Goal: Task Accomplishment & Management: Manage account settings

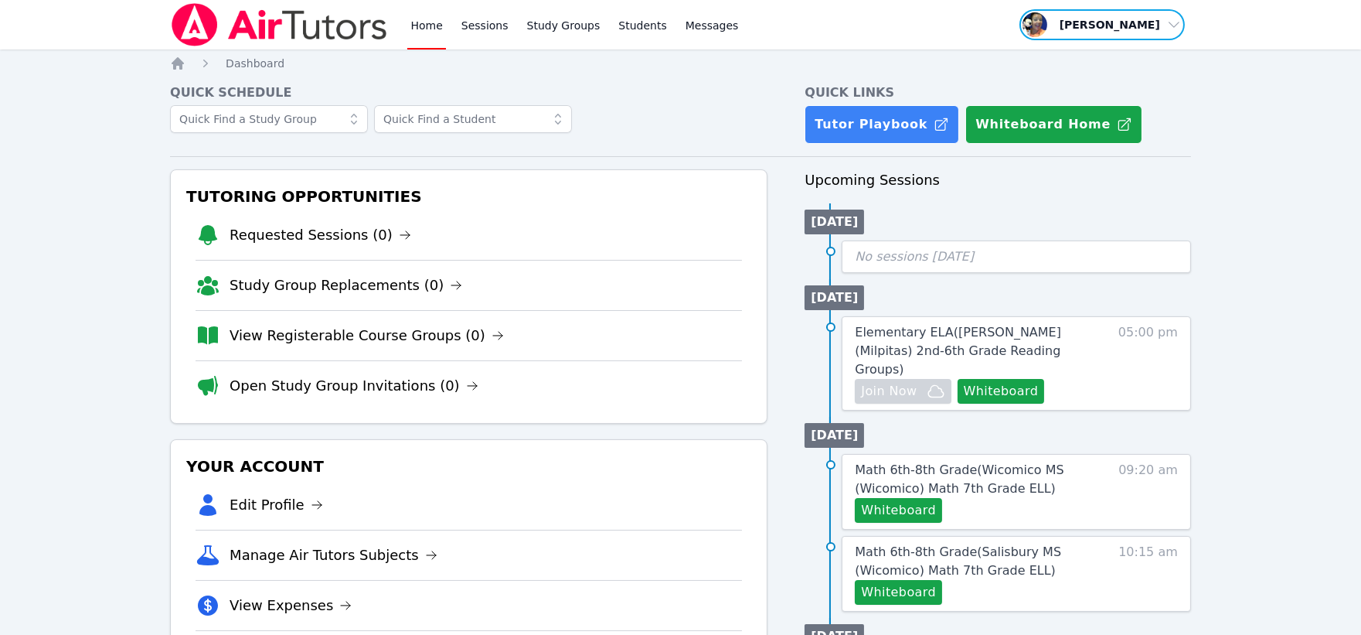
click at [1156, 32] on span "button" at bounding box center [1102, 25] width 169 height 34
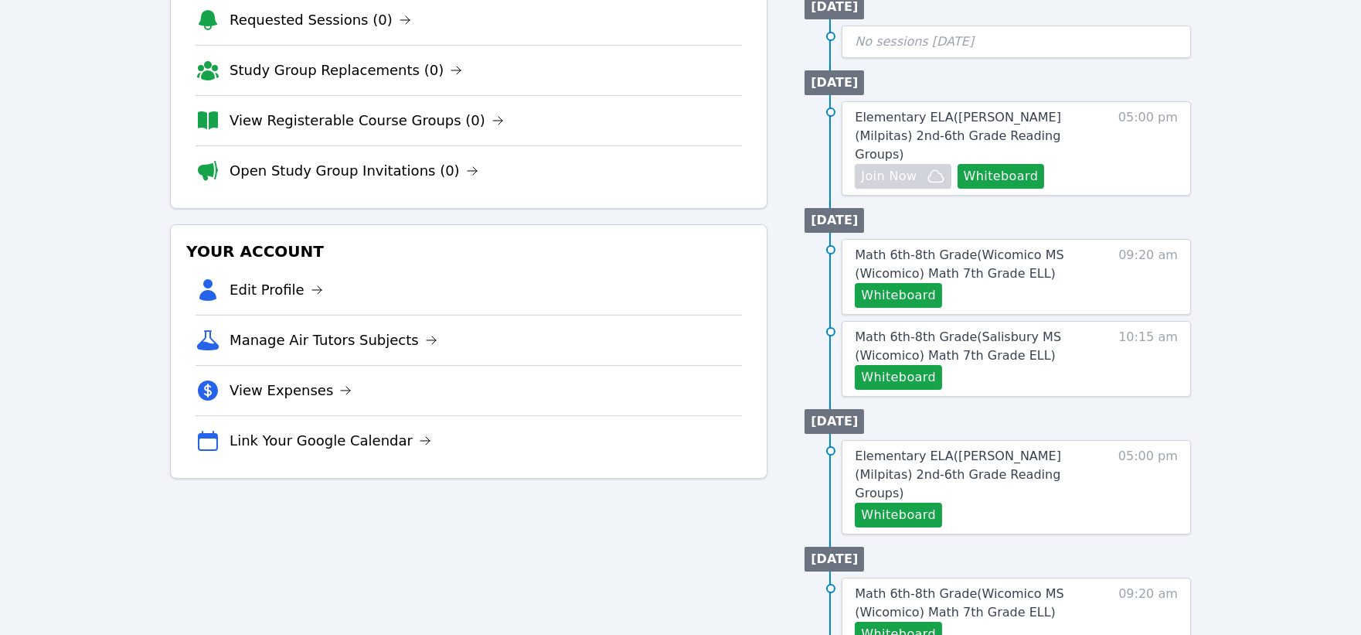
scroll to position [257, 0]
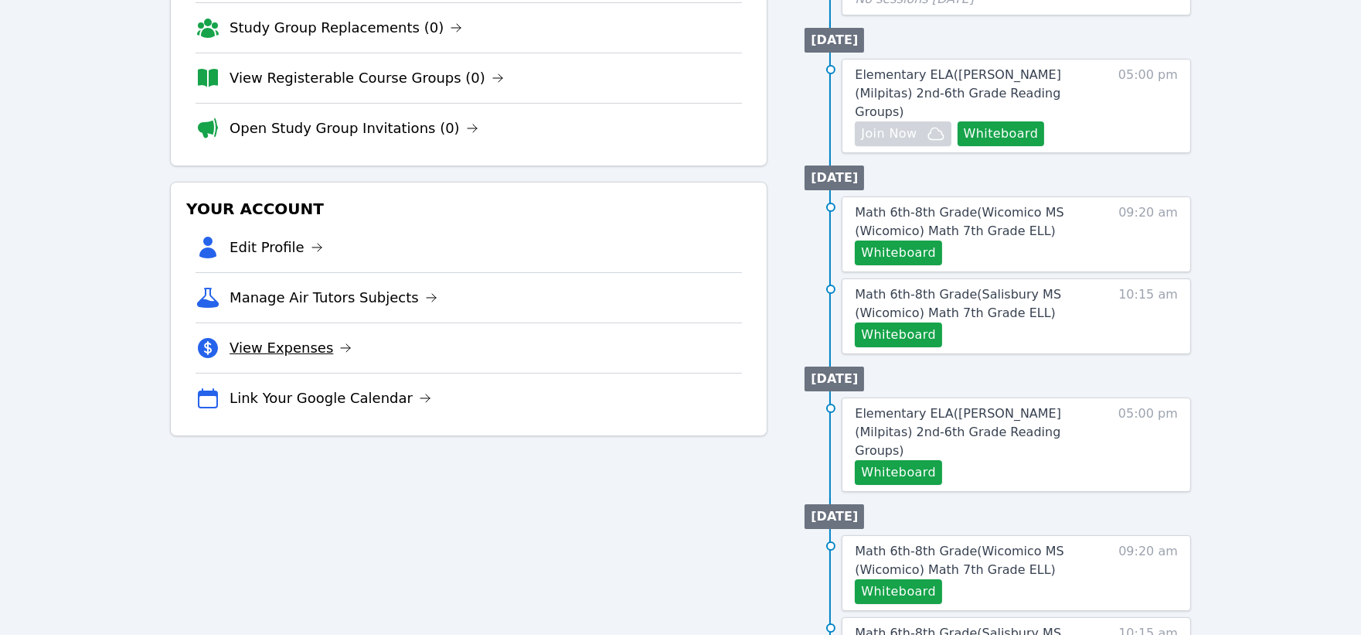
click at [305, 349] on link "View Expenses" at bounding box center [291, 348] width 122 height 22
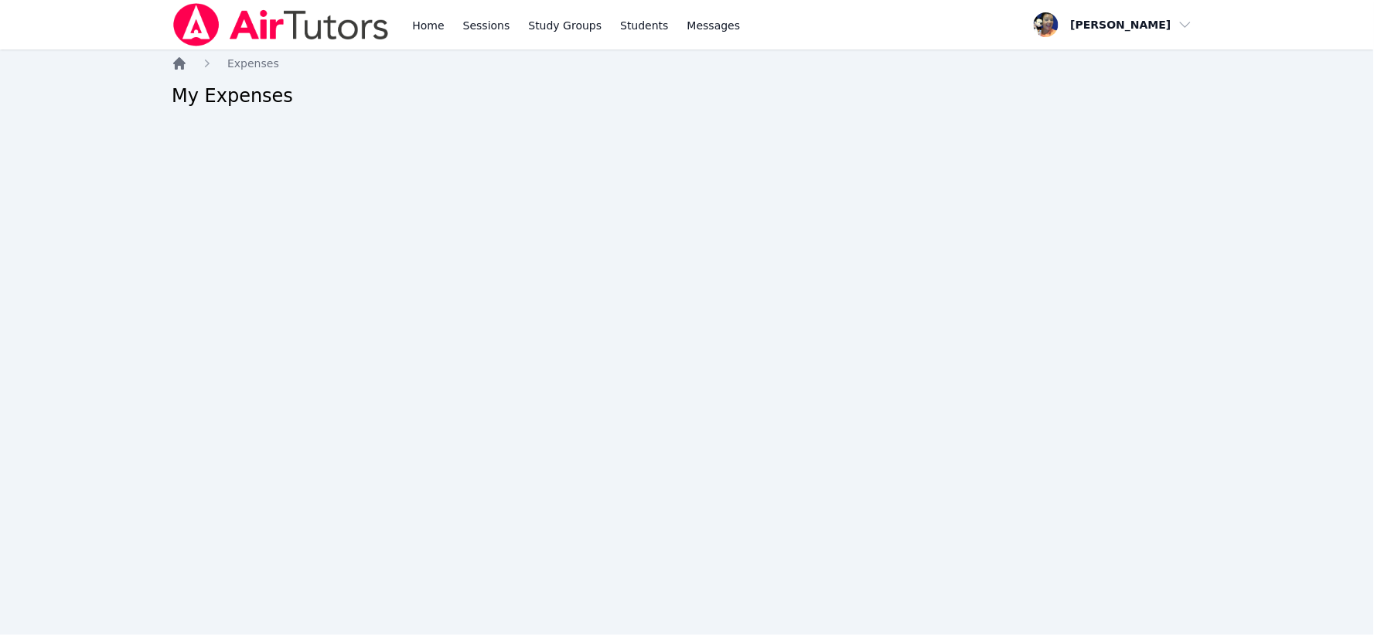
click at [179, 67] on icon "Breadcrumb" at bounding box center [179, 63] width 15 height 15
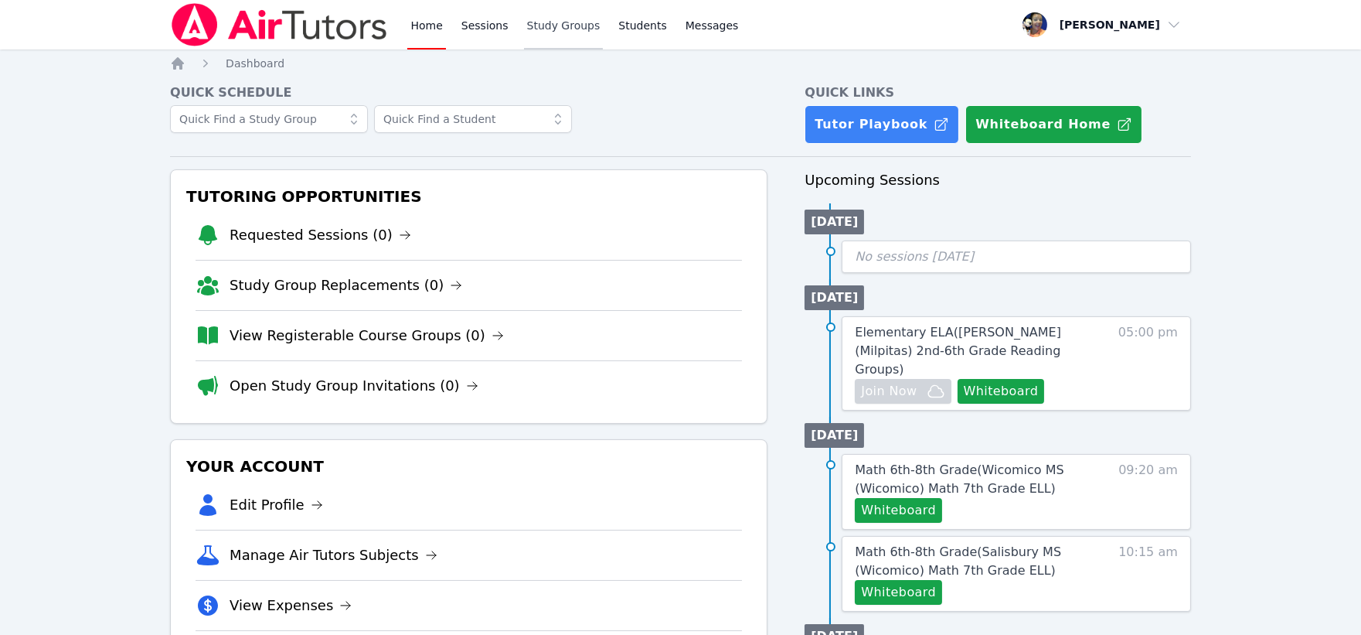
click at [545, 28] on link "Study Groups" at bounding box center [564, 24] width 80 height 49
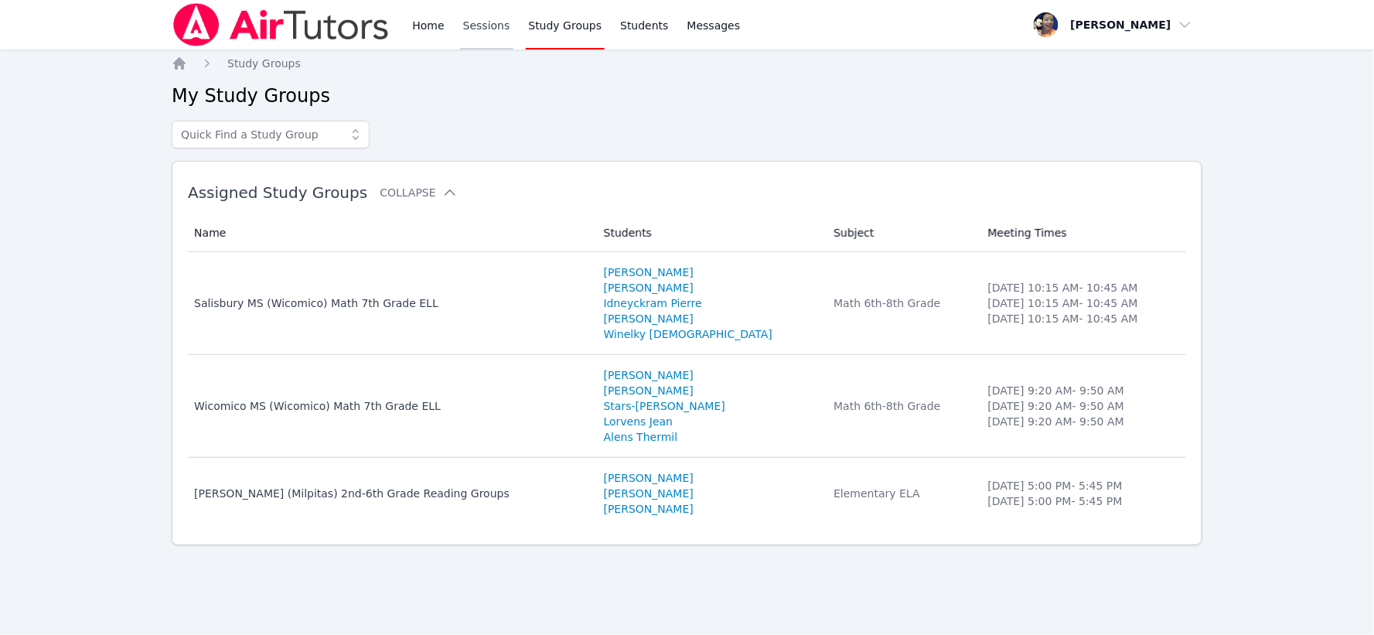
click at [478, 29] on link "Sessions" at bounding box center [486, 24] width 53 height 49
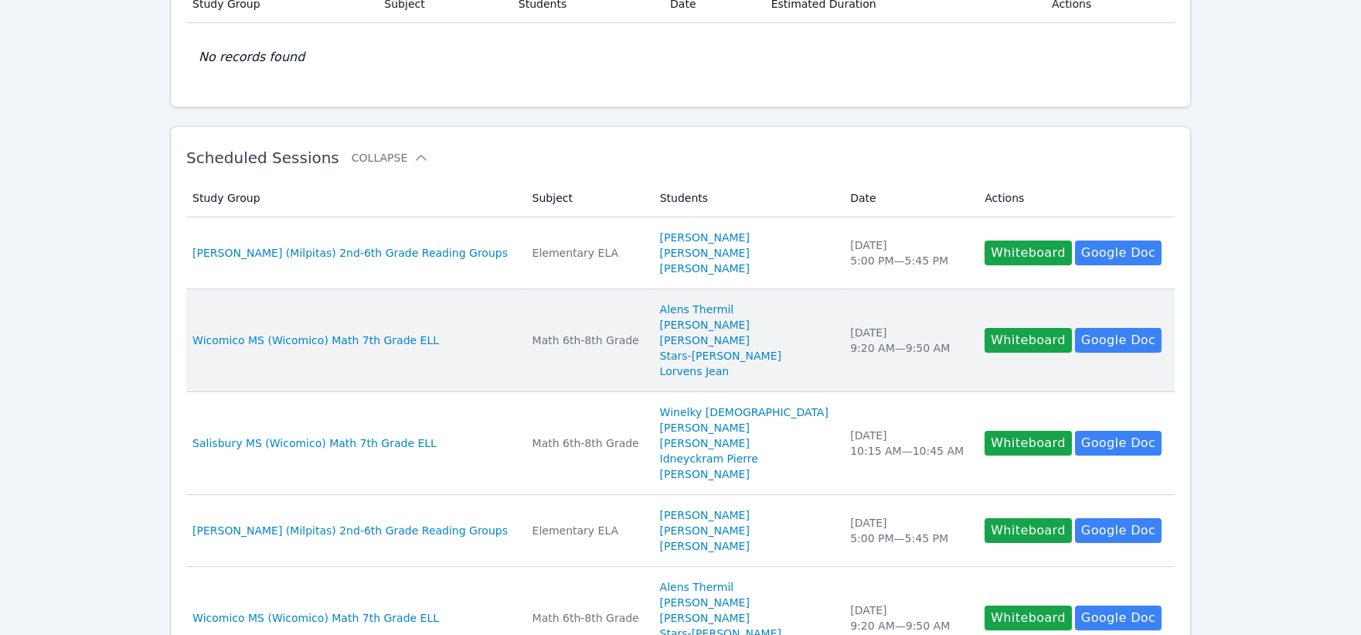
scroll to position [172, 0]
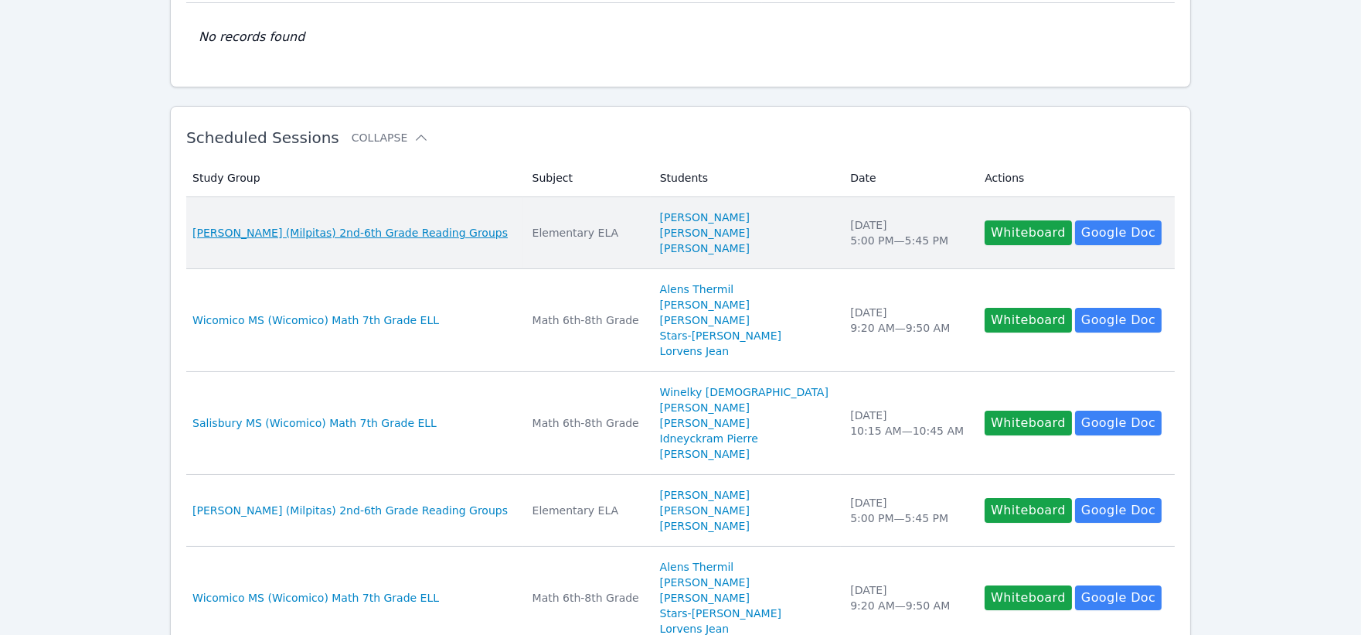
click at [407, 230] on span "[PERSON_NAME] (Milpitas) 2nd-6th Grade Reading Groups" at bounding box center [349, 232] width 315 height 15
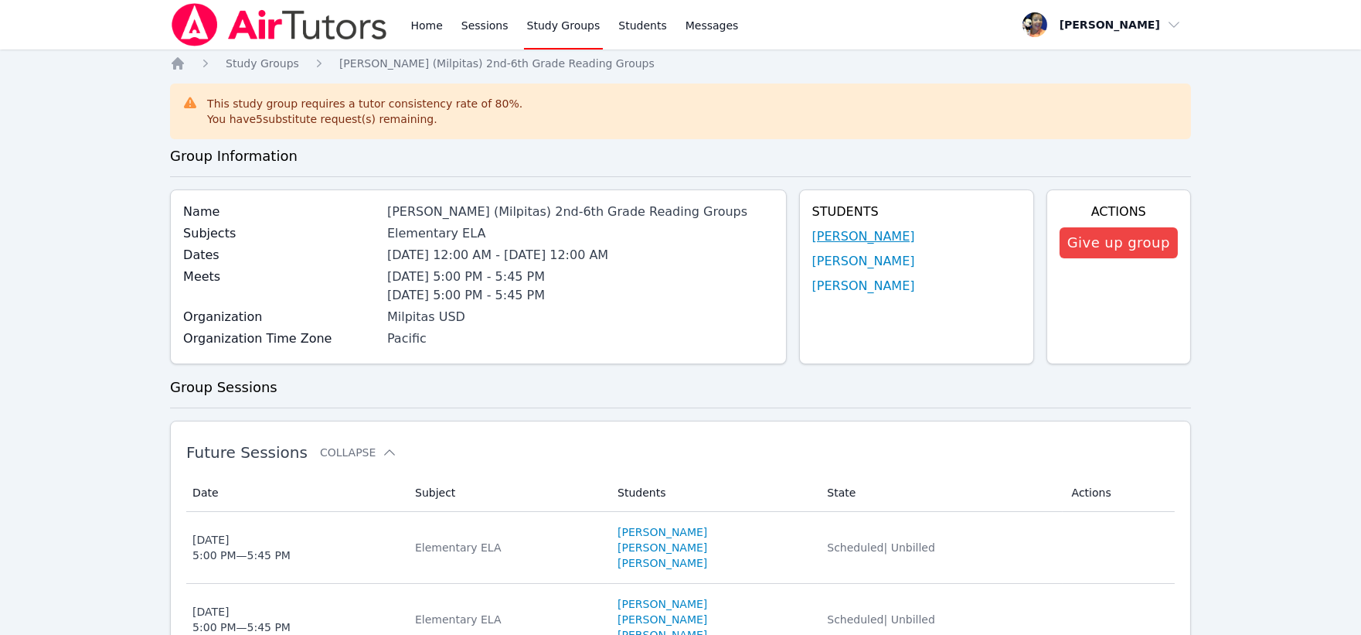
click at [827, 235] on link "[PERSON_NAME]" at bounding box center [863, 236] width 103 height 19
click at [898, 257] on link "[PERSON_NAME]" at bounding box center [863, 261] width 103 height 19
click at [853, 284] on link "[PERSON_NAME]" at bounding box center [863, 286] width 103 height 19
click at [836, 288] on link "[PERSON_NAME]" at bounding box center [863, 286] width 103 height 19
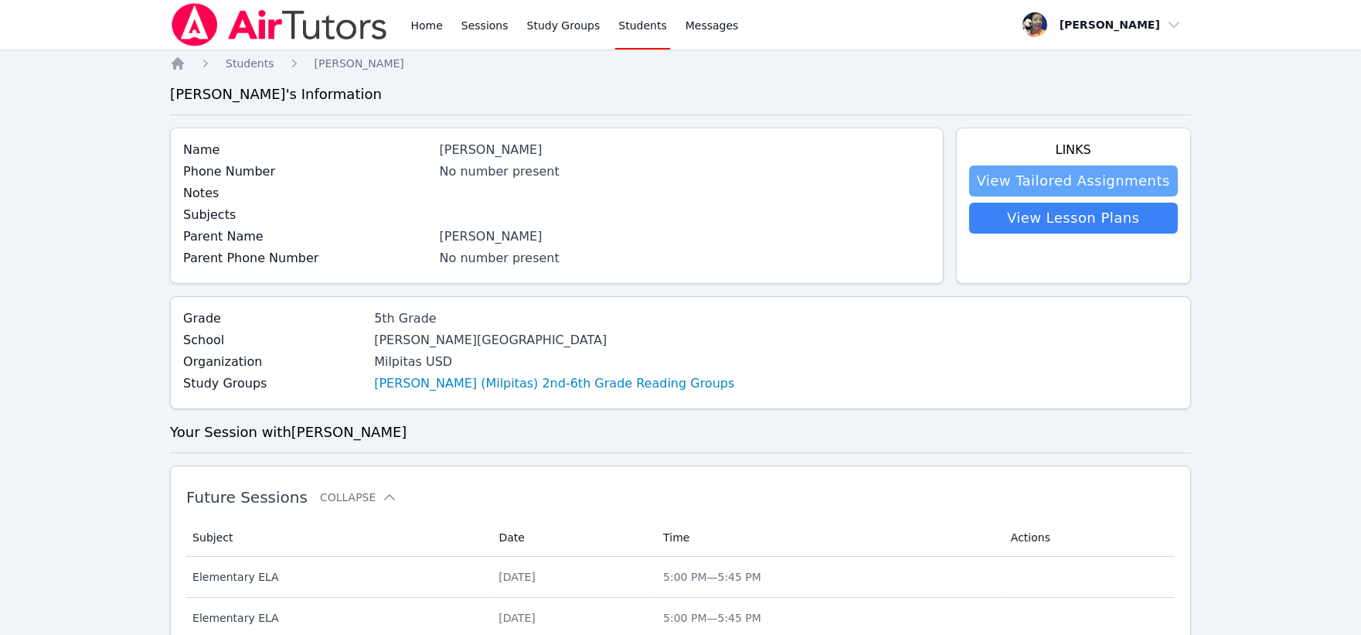
click at [1000, 179] on link "View Tailored Assignments" at bounding box center [1073, 180] width 209 height 31
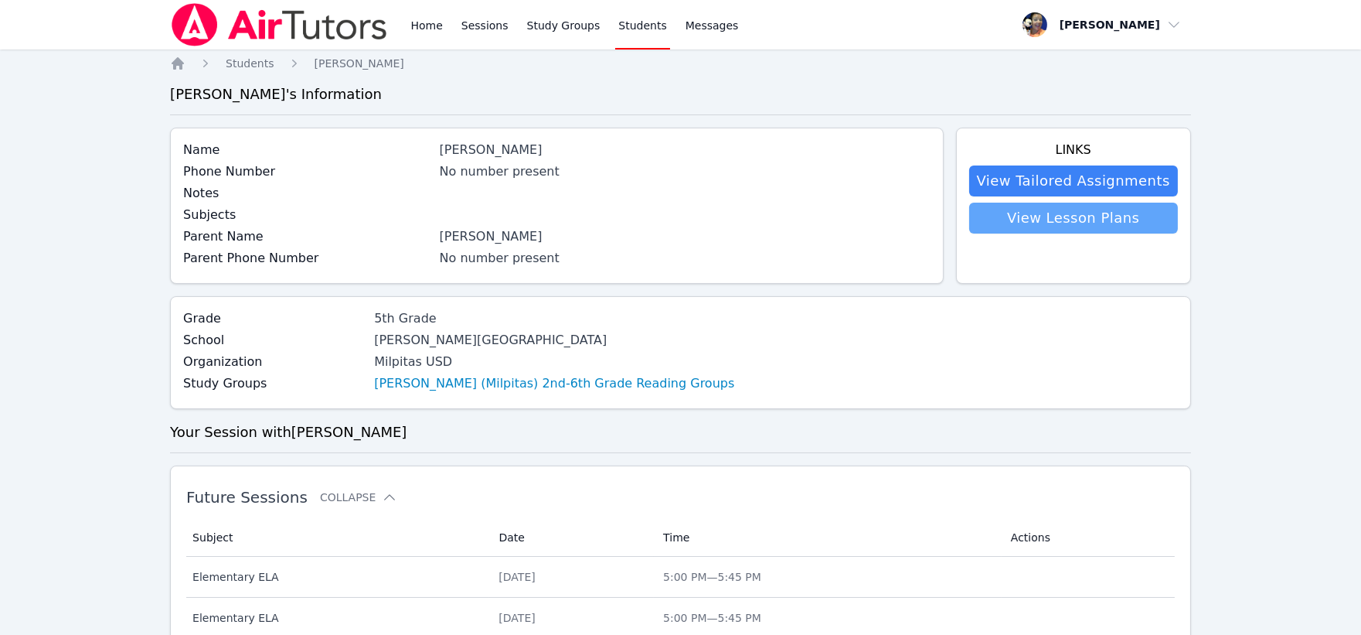
click at [1047, 222] on link "View Lesson Plans" at bounding box center [1073, 218] width 209 height 31
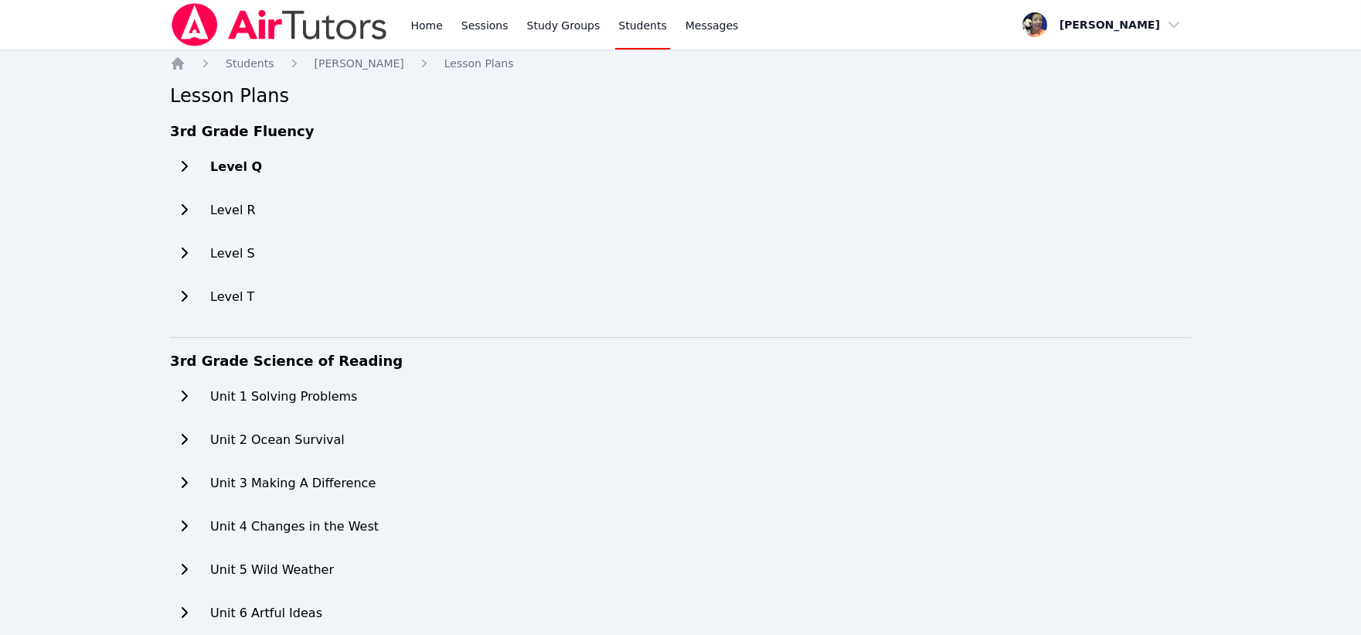
click at [179, 166] on icon at bounding box center [183, 166] width 15 height 12
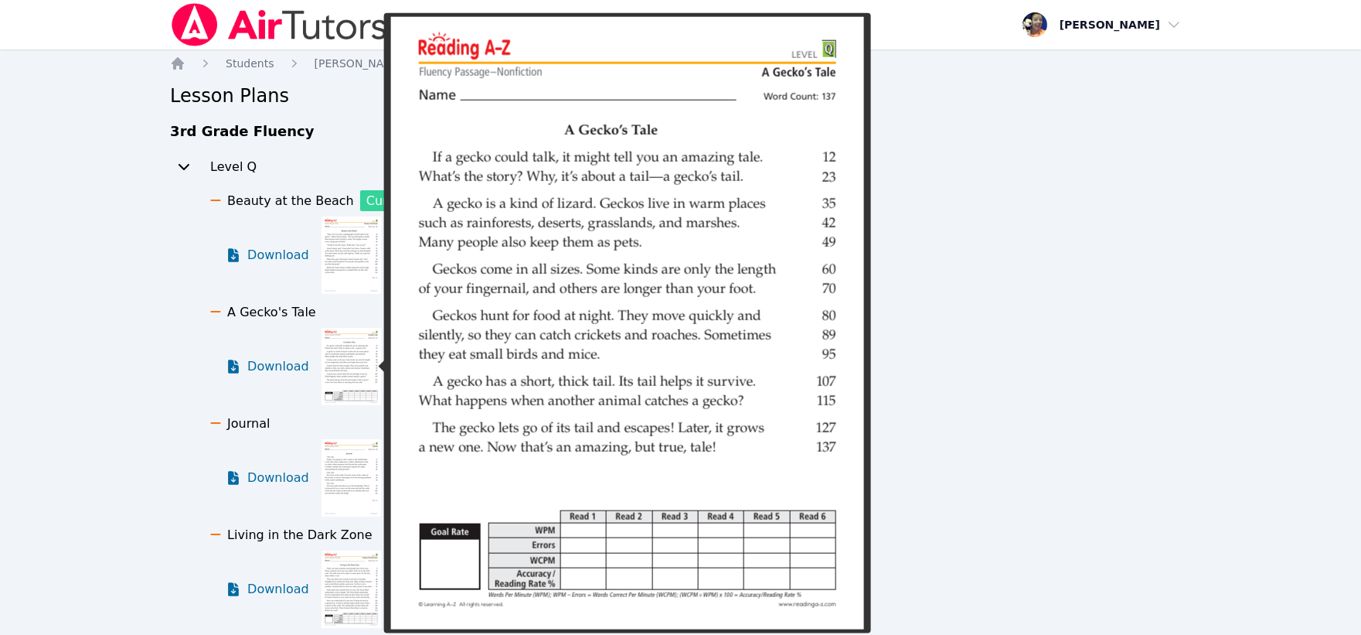
click at [345, 353] on img at bounding box center [352, 366] width 60 height 77
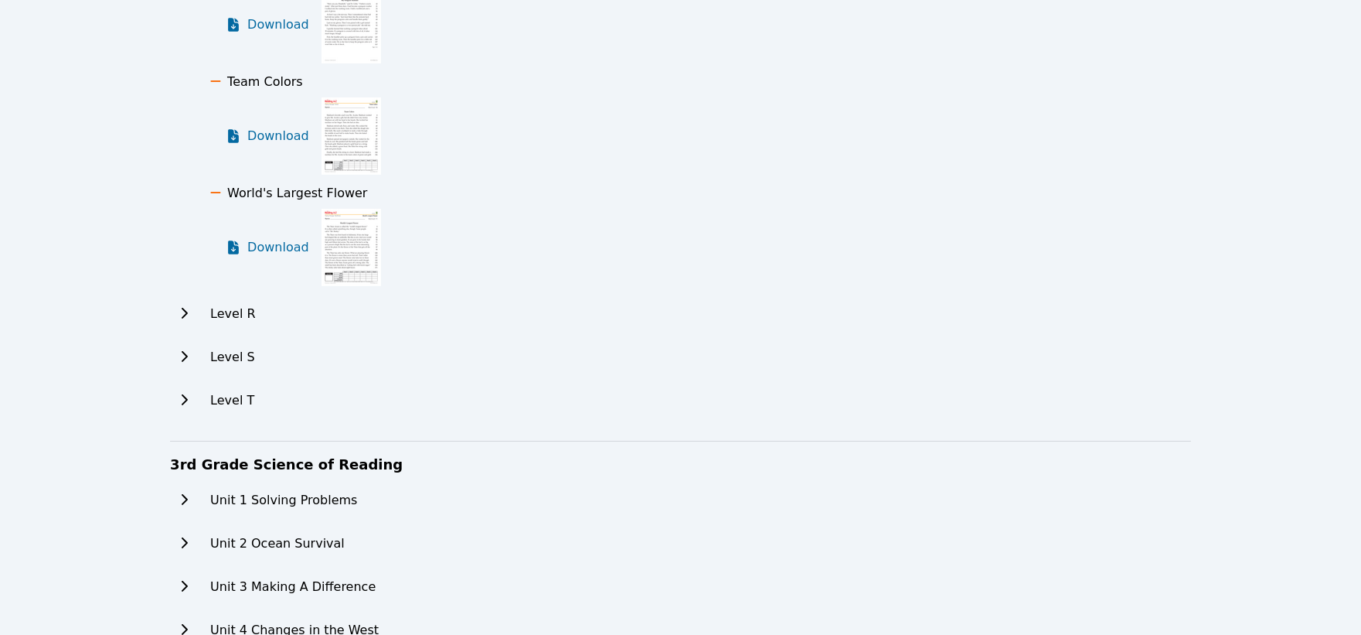
scroll to position [945, 0]
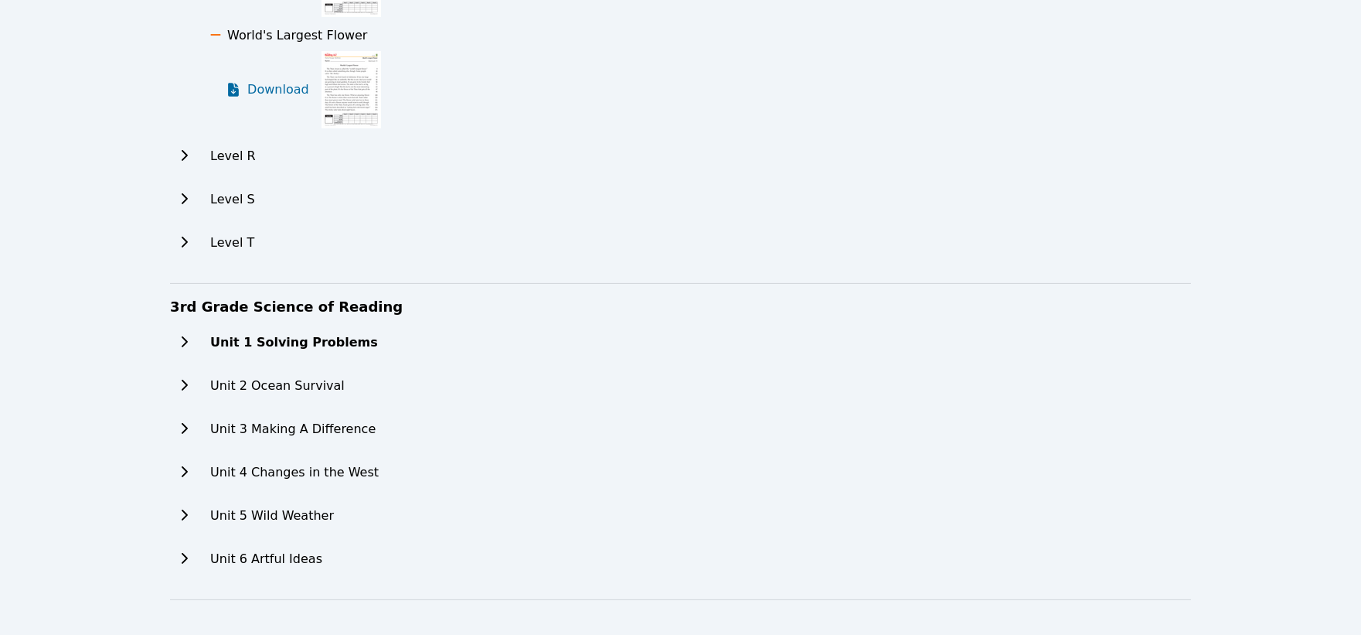
click at [189, 337] on icon at bounding box center [183, 342] width 15 height 12
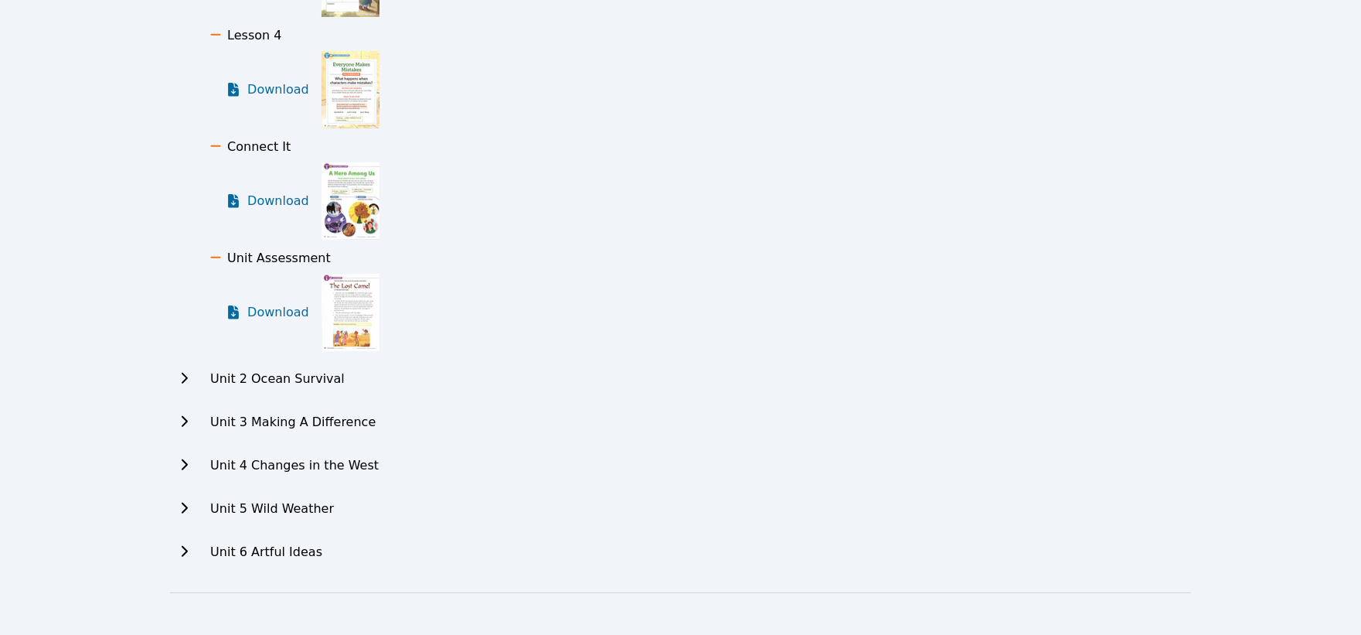
scroll to position [1620, 0]
click at [183, 376] on icon at bounding box center [183, 377] width 15 height 12
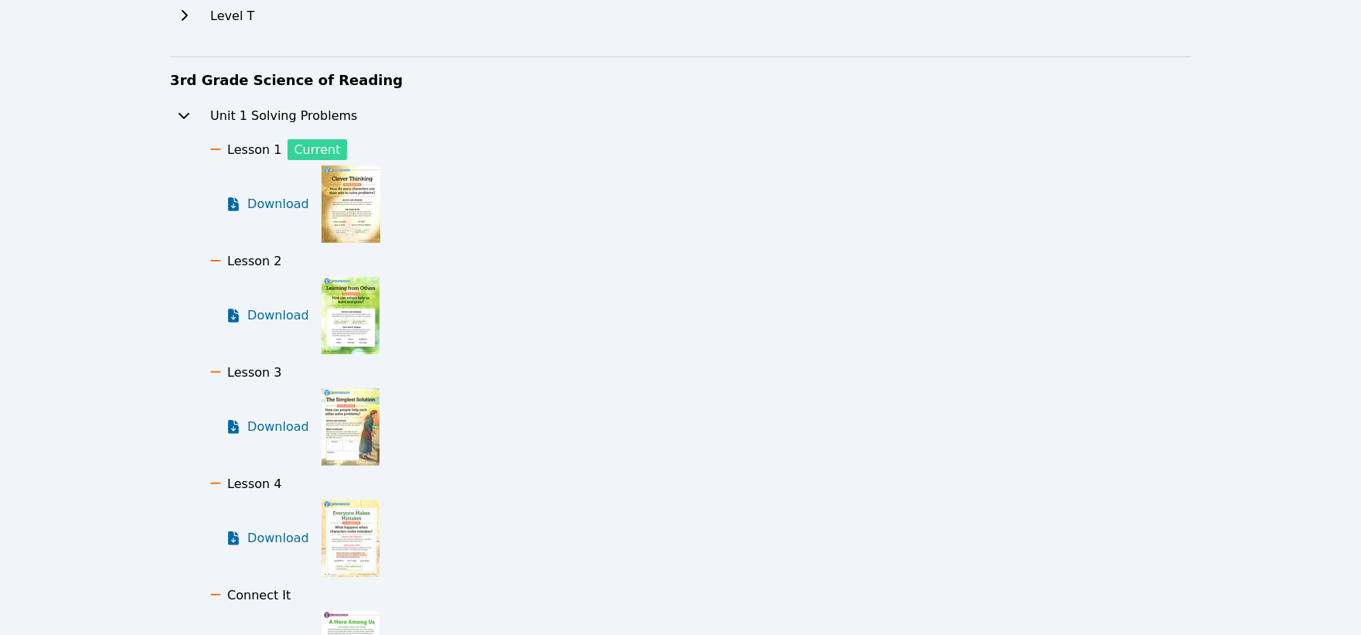
scroll to position [1085, 0]
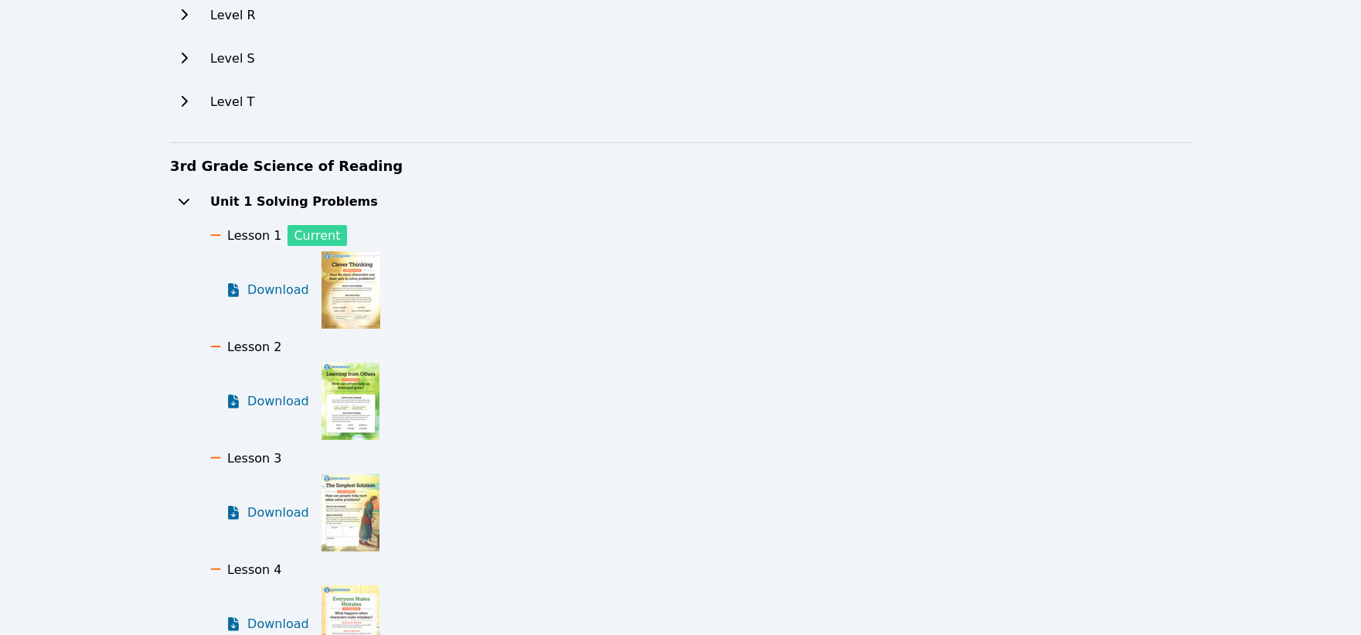
click at [182, 203] on icon at bounding box center [183, 201] width 15 height 12
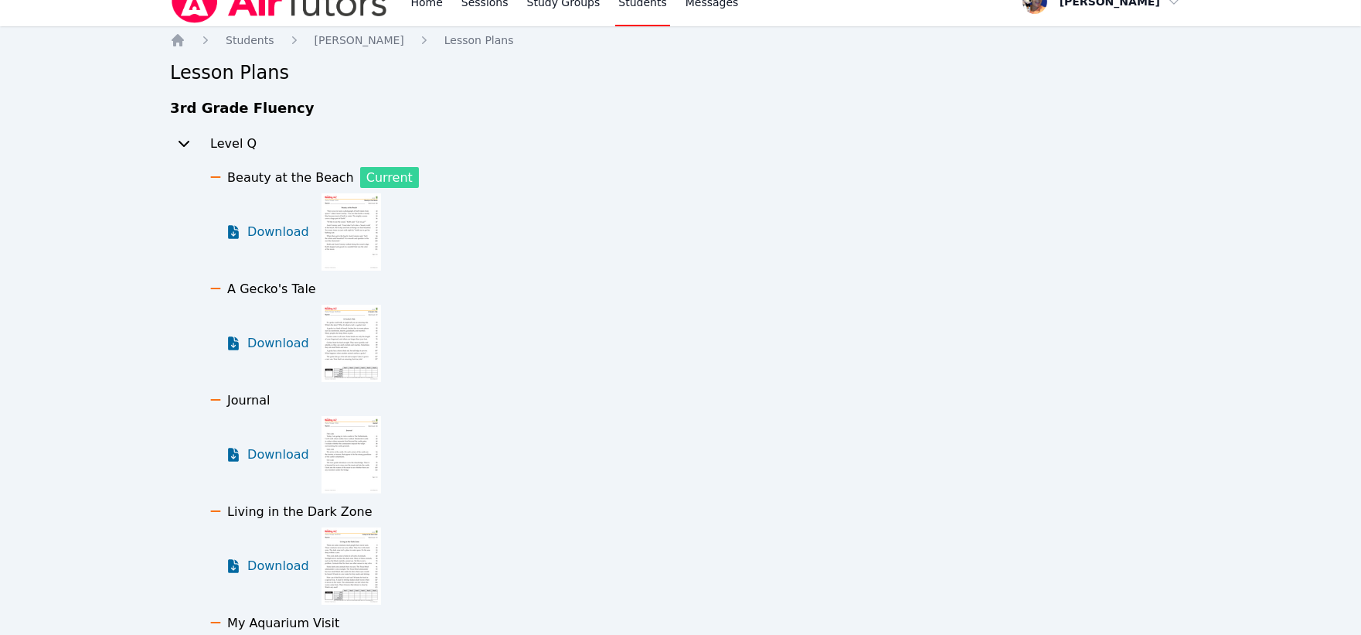
scroll to position [0, 0]
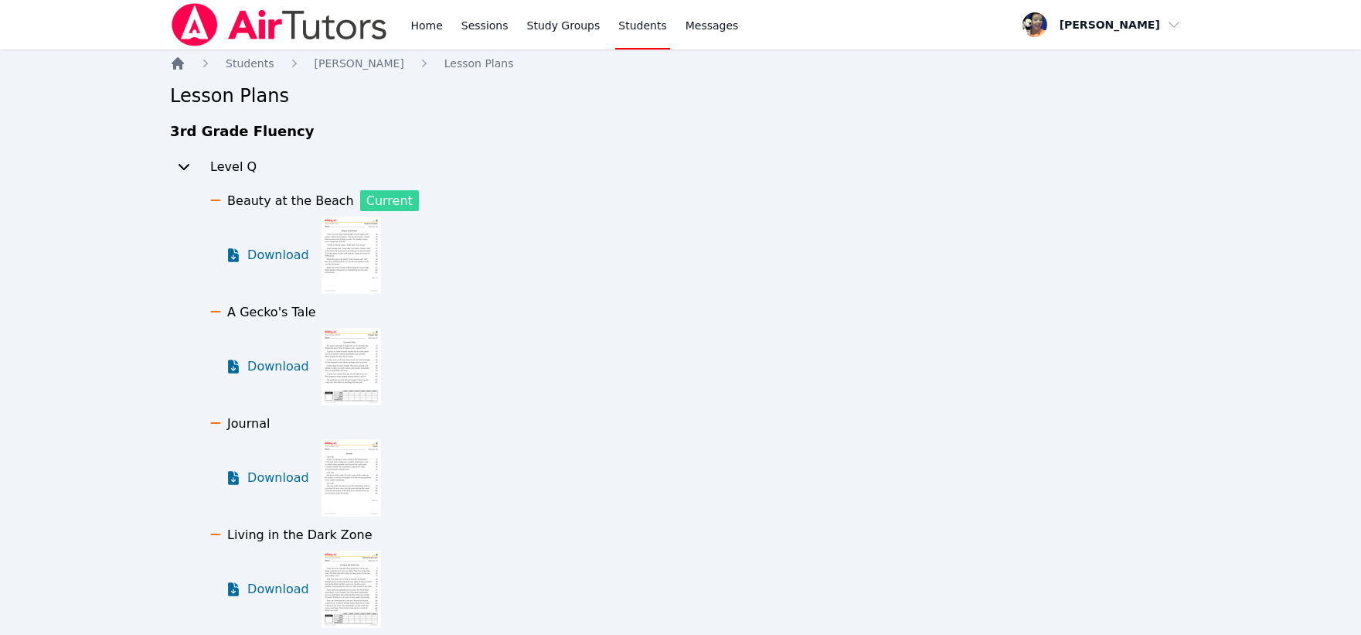
click at [172, 66] on icon "Breadcrumb" at bounding box center [177, 63] width 15 height 15
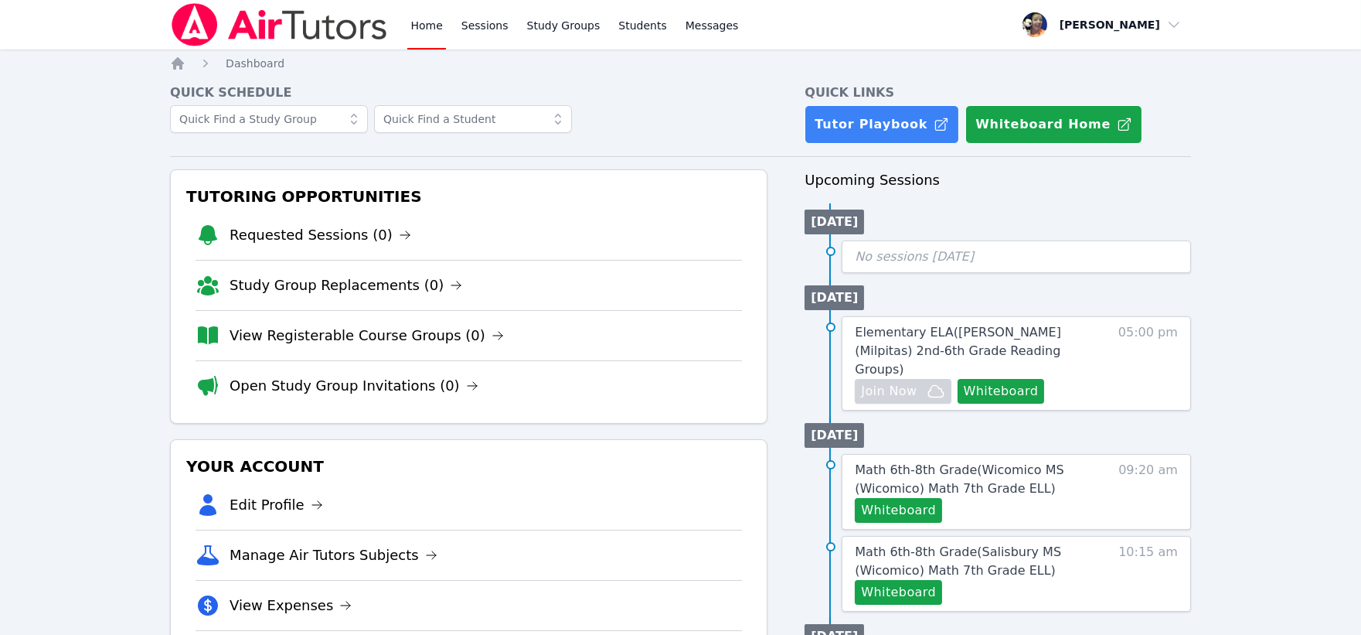
drag, startPoint x: 78, startPoint y: 287, endPoint x: 78, endPoint y: 271, distance: 15.5
click at [343, 230] on link "Study Group Replacements (1)" at bounding box center [360, 235] width 260 height 22
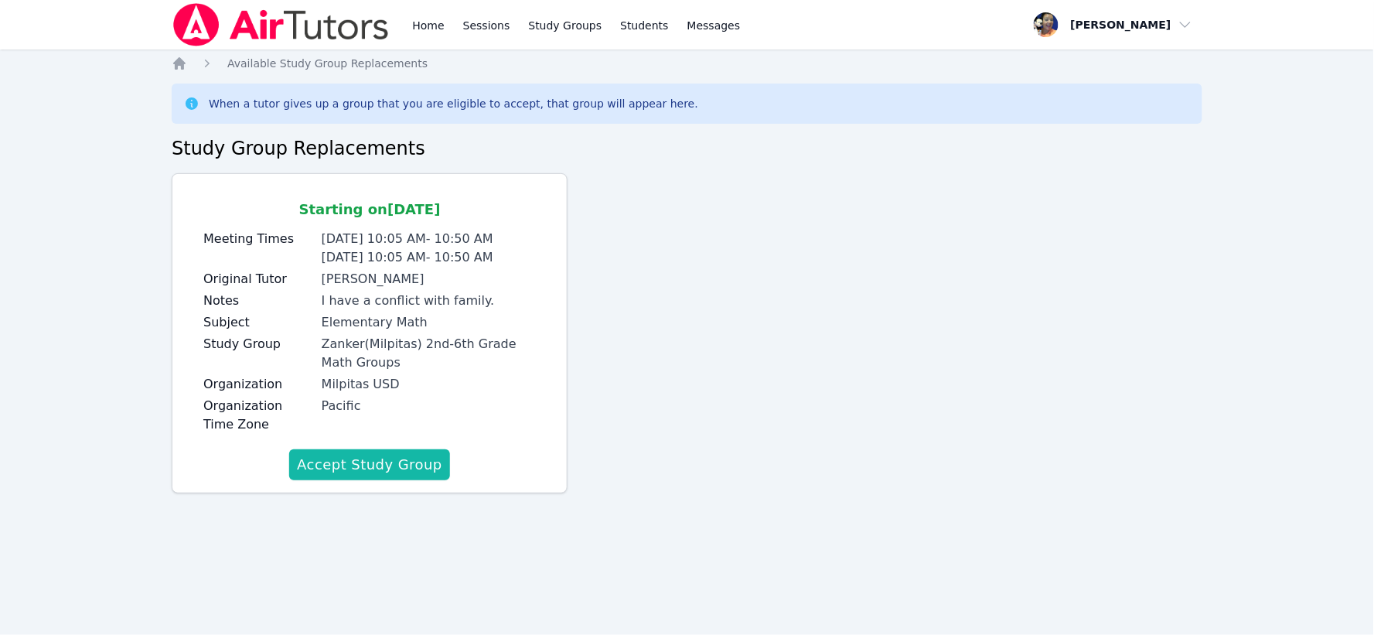
click at [371, 456] on button "Accept Study Group" at bounding box center [369, 464] width 161 height 31
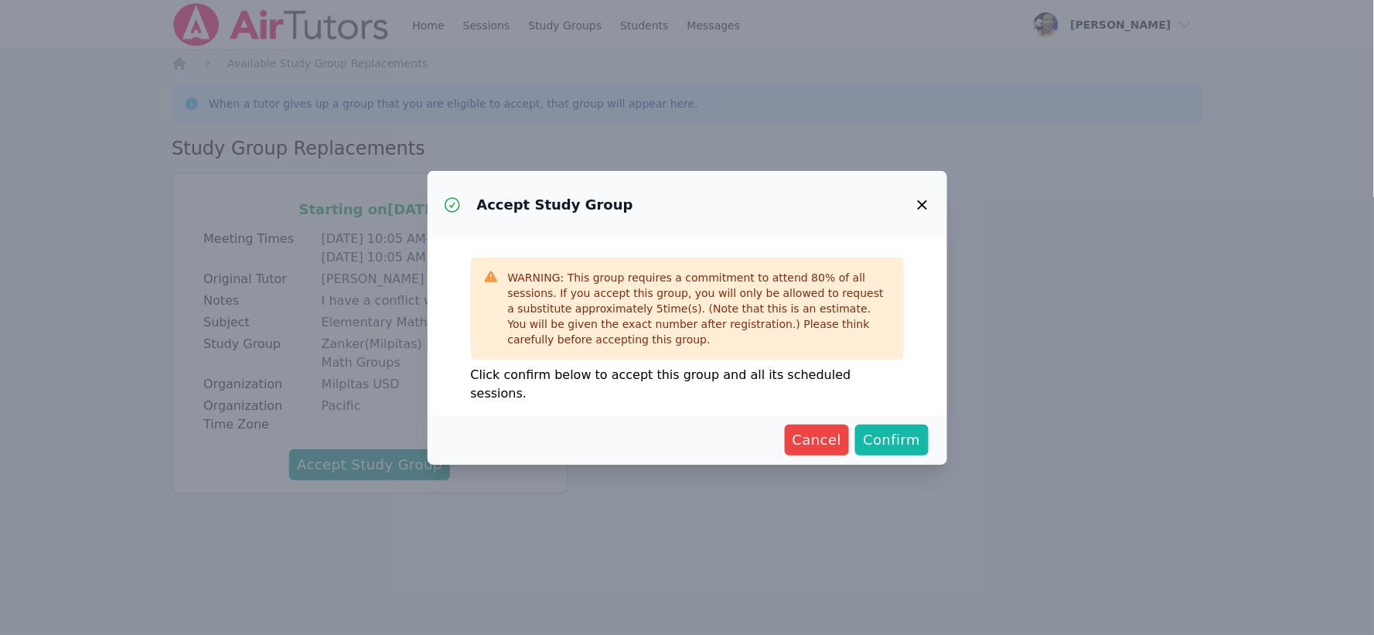
click at [902, 429] on span "Confirm" at bounding box center [891, 440] width 57 height 22
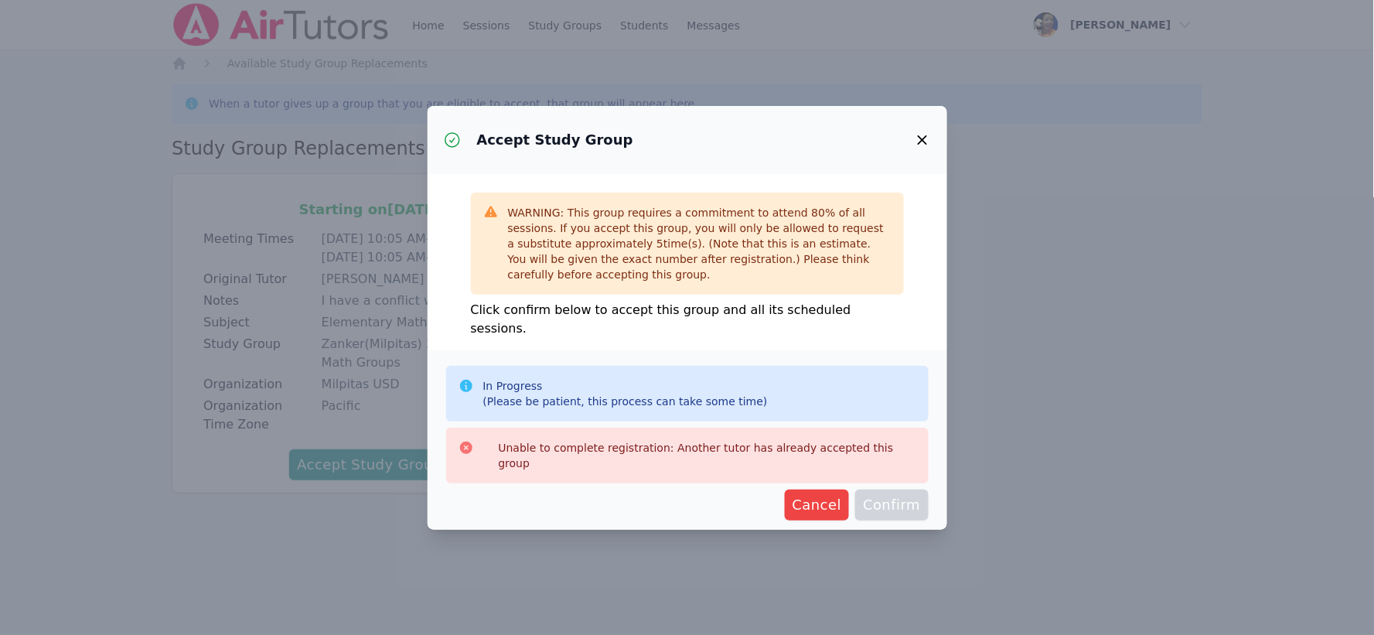
click at [923, 145] on icon "button" at bounding box center [921, 139] width 9 height 9
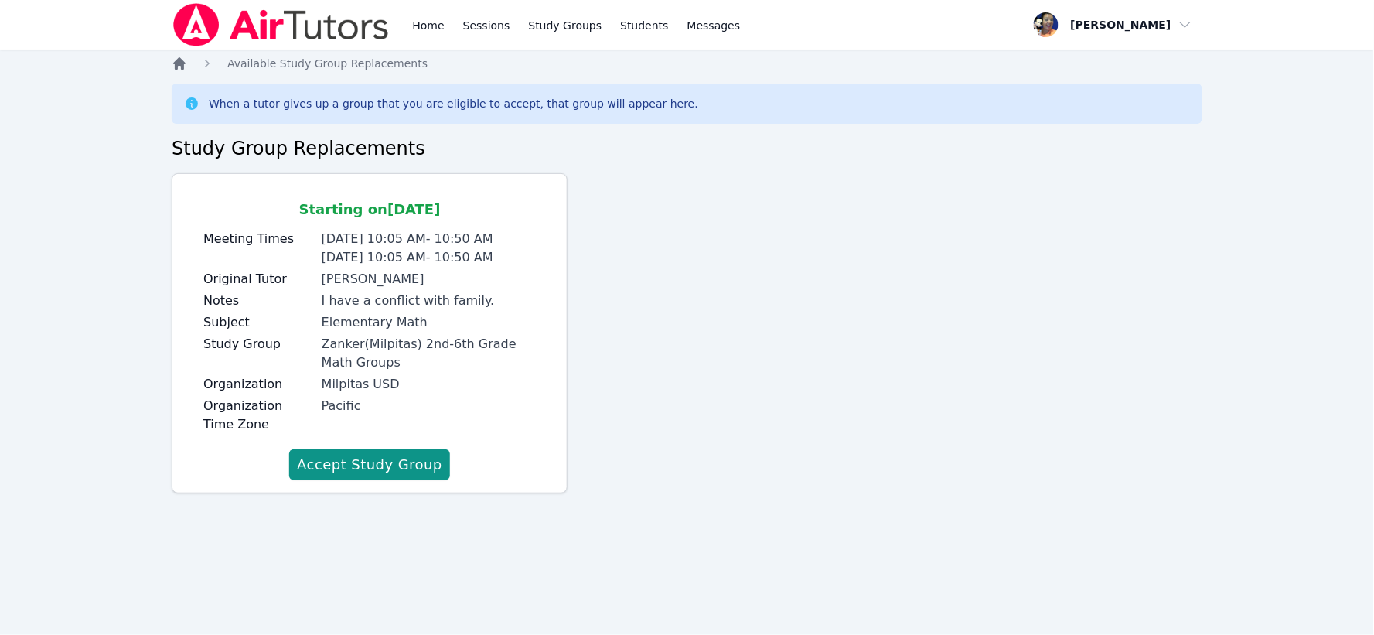
click at [174, 60] on icon "Breadcrumb" at bounding box center [179, 63] width 15 height 15
